Goal: Task Accomplishment & Management: Use online tool/utility

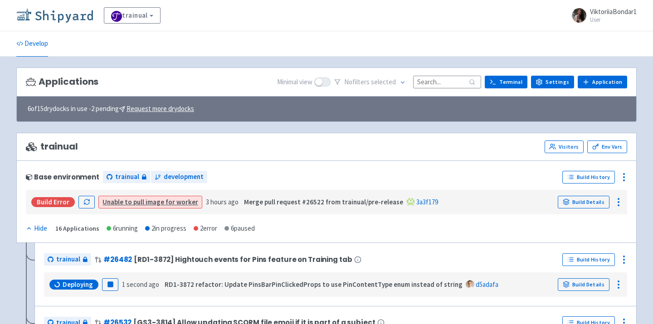
click at [61, 15] on img at bounding box center [54, 15] width 77 height 15
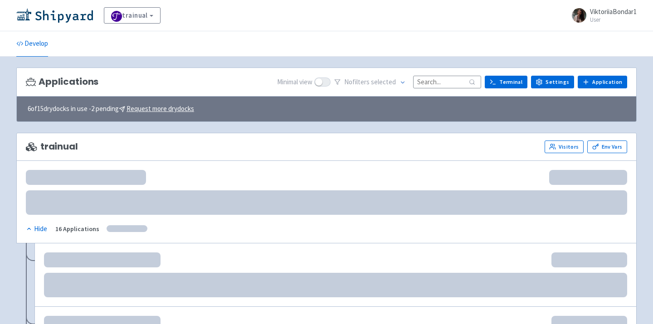
click at [439, 82] on input at bounding box center [447, 82] width 68 height 12
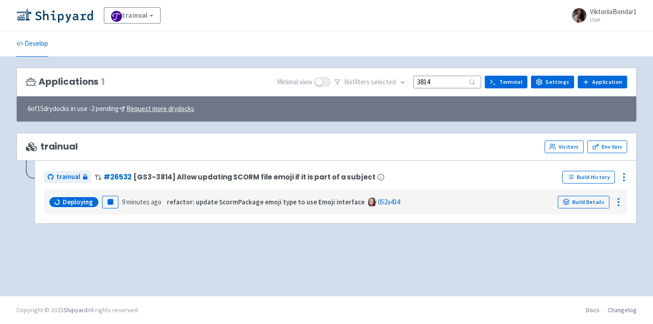
drag, startPoint x: 438, startPoint y: 81, endPoint x: 387, endPoint y: 81, distance: 51.2
click at [387, 81] on div "No filter s selected 3814" at bounding box center [407, 82] width 147 height 14
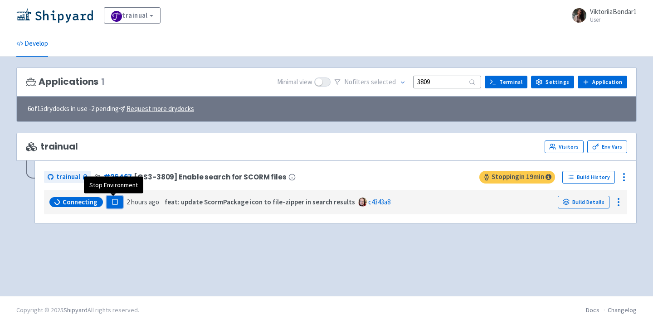
click at [112, 199] on rect "button" at bounding box center [114, 201] width 5 height 5
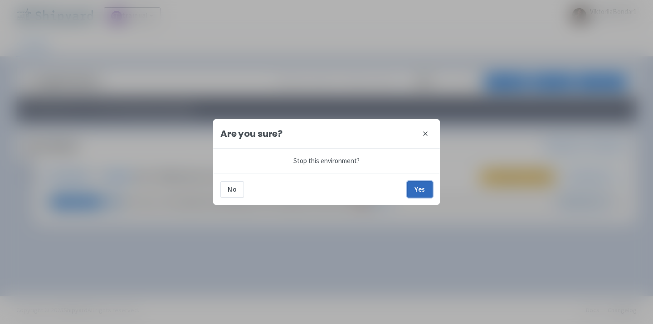
click at [422, 195] on button "Yes" at bounding box center [419, 189] width 25 height 16
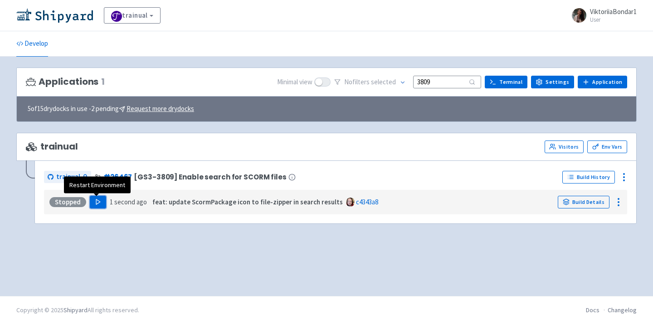
click at [96, 205] on icon "button" at bounding box center [98, 202] width 7 height 7
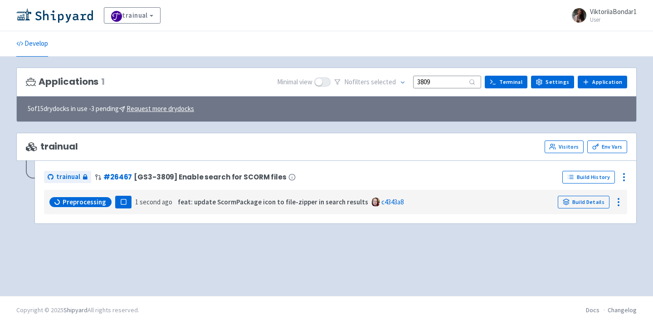
drag, startPoint x: 445, startPoint y: 80, endPoint x: 355, endPoint y: 80, distance: 89.8
click at [355, 80] on div "No filter s selected 3809" at bounding box center [407, 82] width 147 height 14
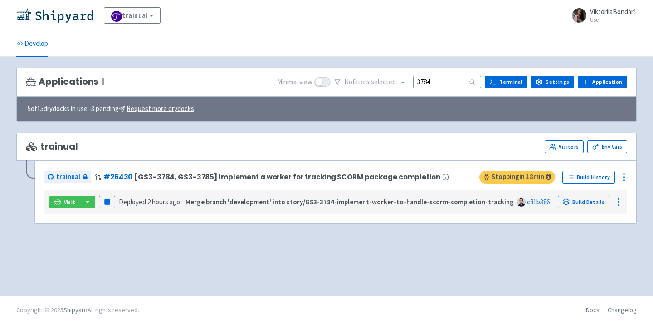
type input "3784"
click at [110, 202] on button "Pause" at bounding box center [107, 202] width 16 height 13
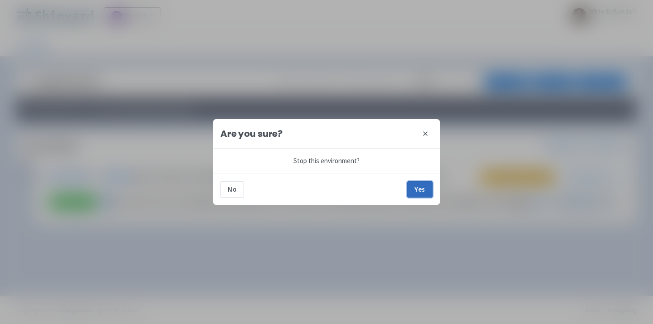
click at [419, 191] on button "Yes" at bounding box center [419, 189] width 25 height 16
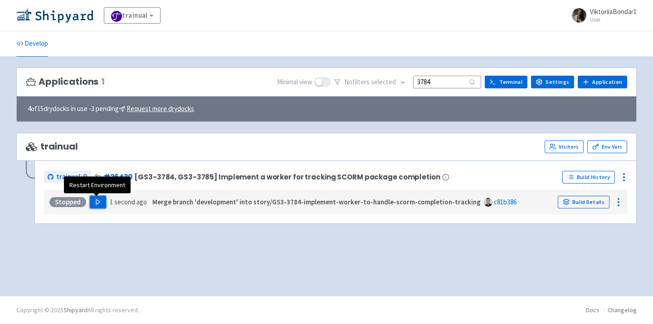
click at [97, 204] on icon "button" at bounding box center [98, 202] width 7 height 7
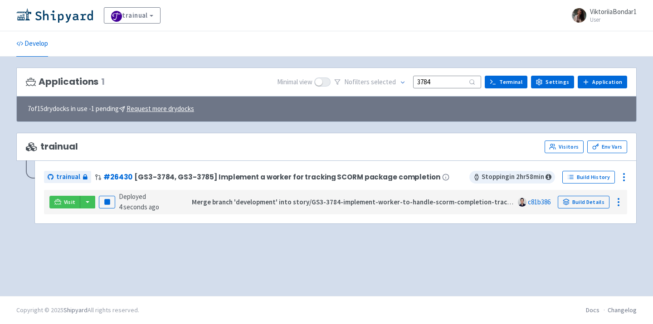
click at [190, 256] on div "Applications 1 Minimal view No filter s selected 3784 Terminal Settings Applica…" at bounding box center [326, 177] width 620 height 218
click at [85, 199] on button "button" at bounding box center [87, 202] width 15 height 13
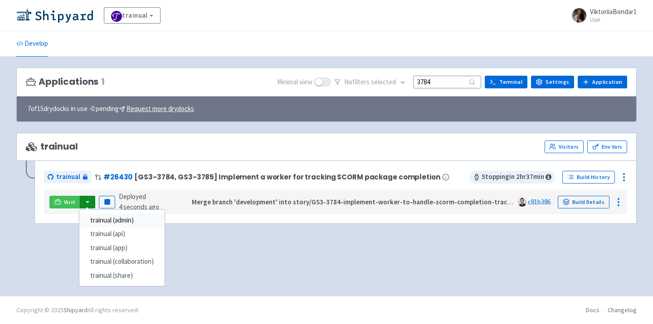
click at [112, 225] on link "trainual (admin)" at bounding box center [121, 221] width 85 height 14
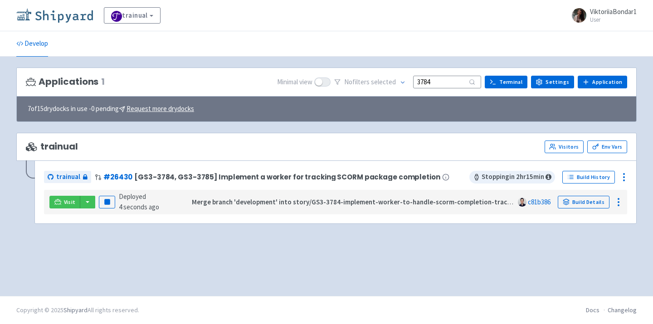
click at [62, 21] on img at bounding box center [54, 15] width 77 height 15
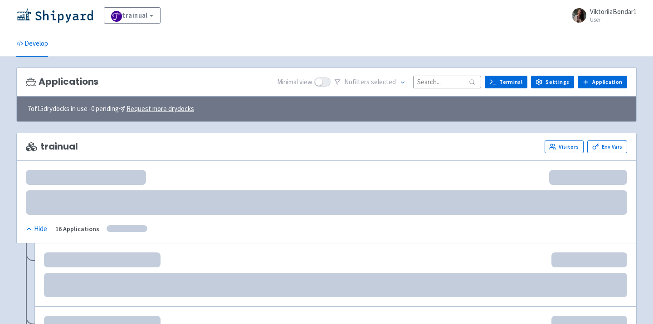
click at [443, 84] on input at bounding box center [447, 82] width 68 height 12
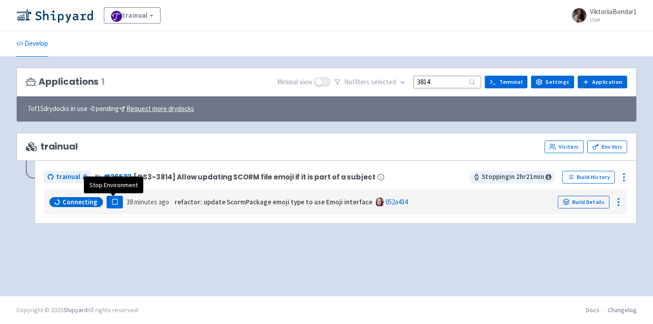
type input "3814"
click at [112, 204] on rect "button" at bounding box center [114, 201] width 5 height 5
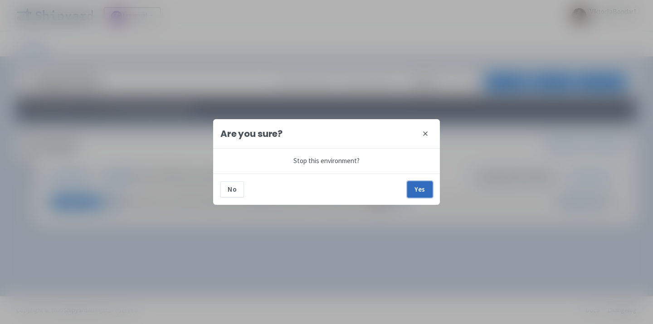
click at [425, 185] on button "Yes" at bounding box center [419, 189] width 25 height 16
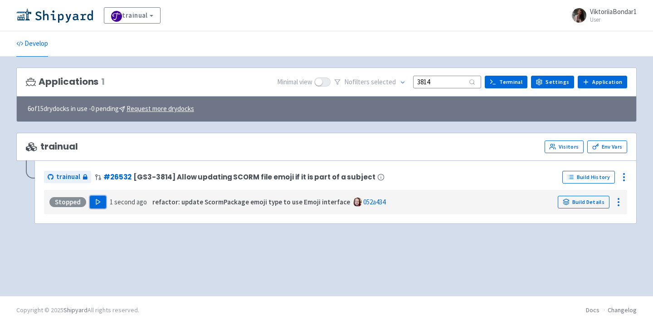
click at [96, 203] on polygon "button" at bounding box center [98, 201] width 4 height 5
click at [217, 254] on div "Applications 1 Minimal view No filter s selected 3814 Terminal Settings Applica…" at bounding box center [326, 177] width 620 height 218
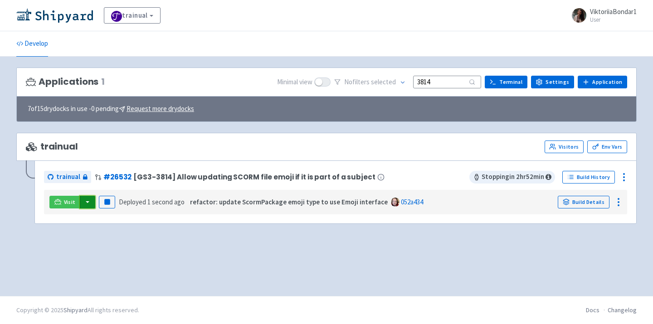
click at [86, 200] on button "button" at bounding box center [87, 202] width 15 height 13
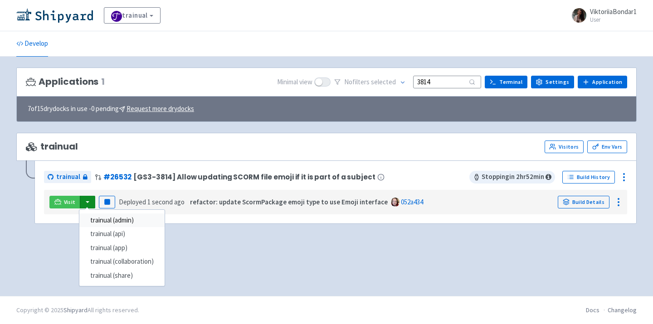
click at [102, 221] on link "trainual (admin)" at bounding box center [121, 221] width 85 height 14
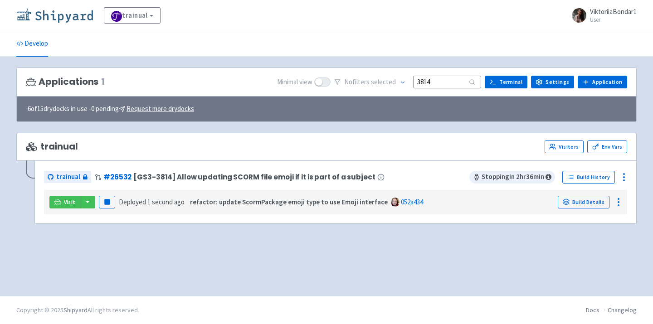
click at [62, 14] on img at bounding box center [54, 15] width 77 height 15
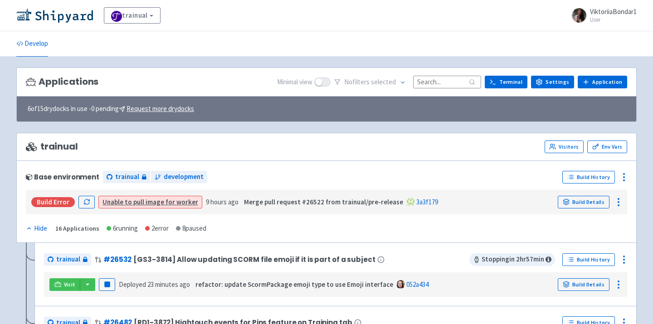
click at [447, 78] on input at bounding box center [447, 82] width 68 height 12
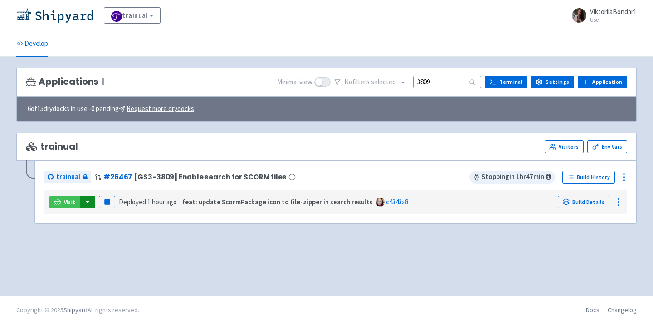
type input "3809"
click at [89, 200] on button "button" at bounding box center [87, 202] width 15 height 13
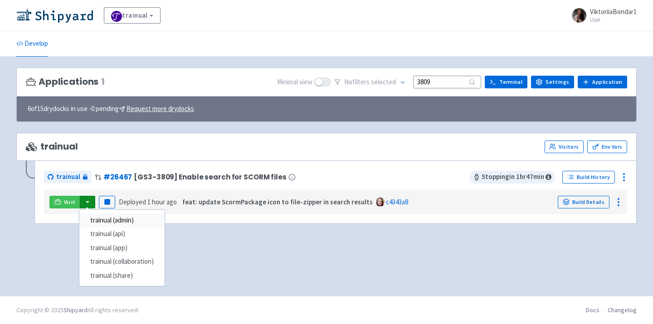
click at [96, 223] on link "trainual (admin)" at bounding box center [121, 221] width 85 height 14
